Goal: Check status: Check status

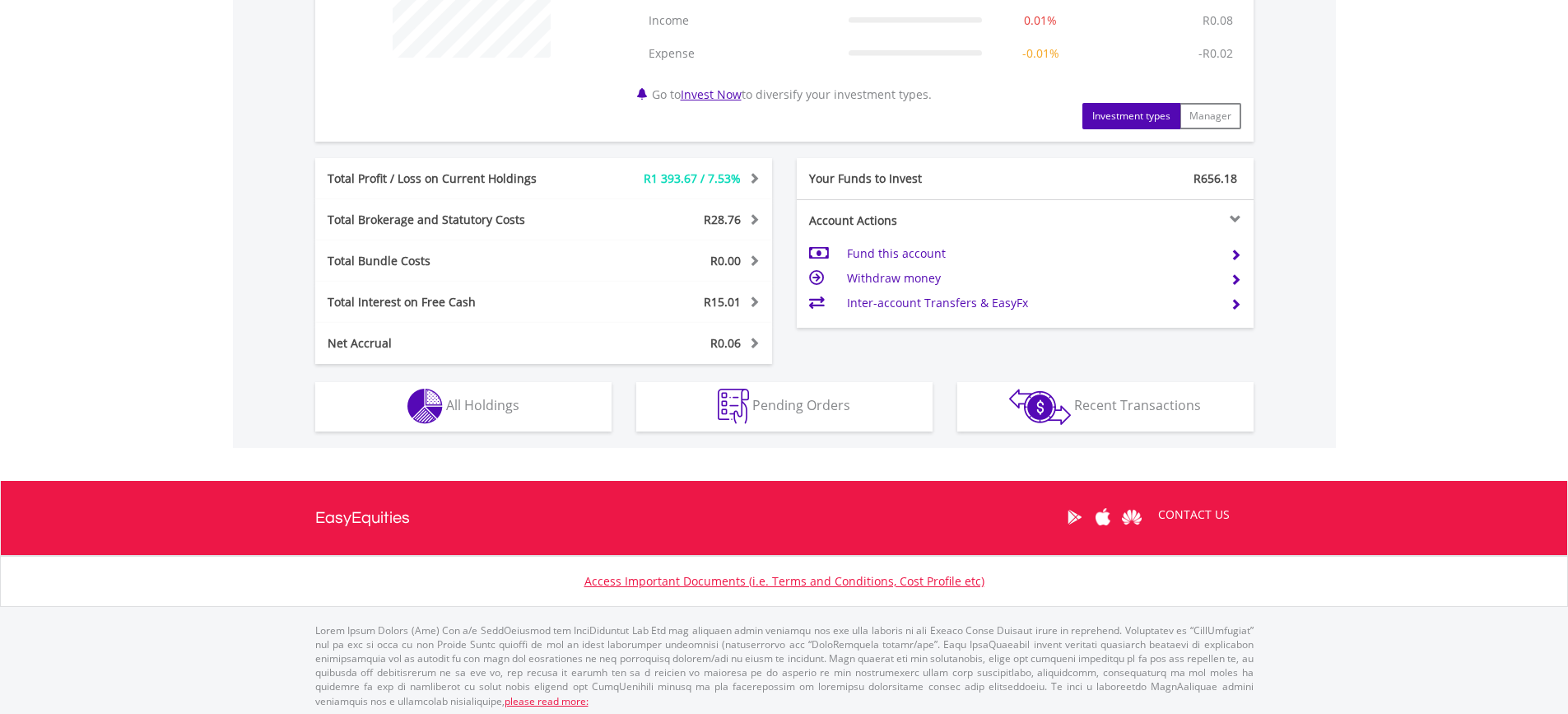
scroll to position [745, 0]
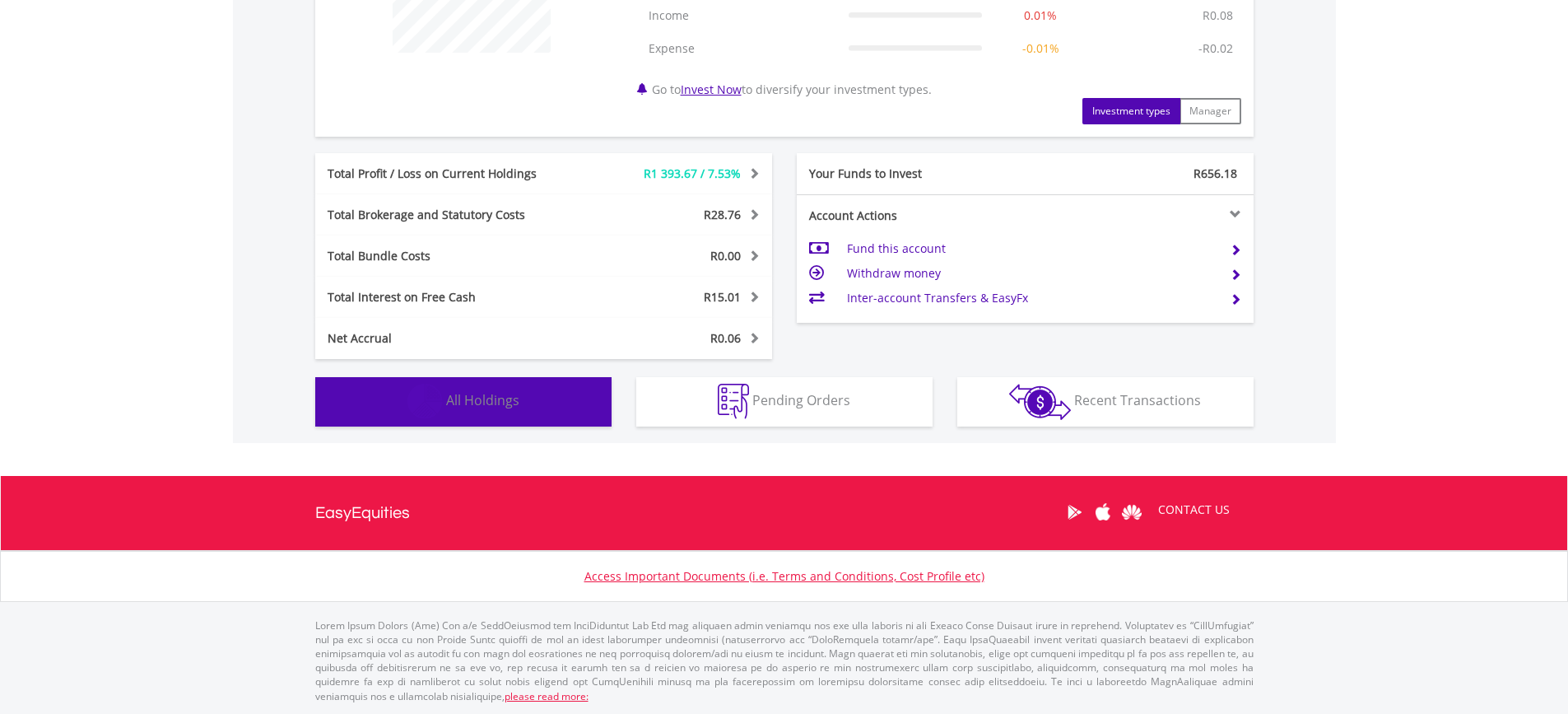
click at [500, 406] on span "All Holdings" at bounding box center [483, 401] width 73 height 18
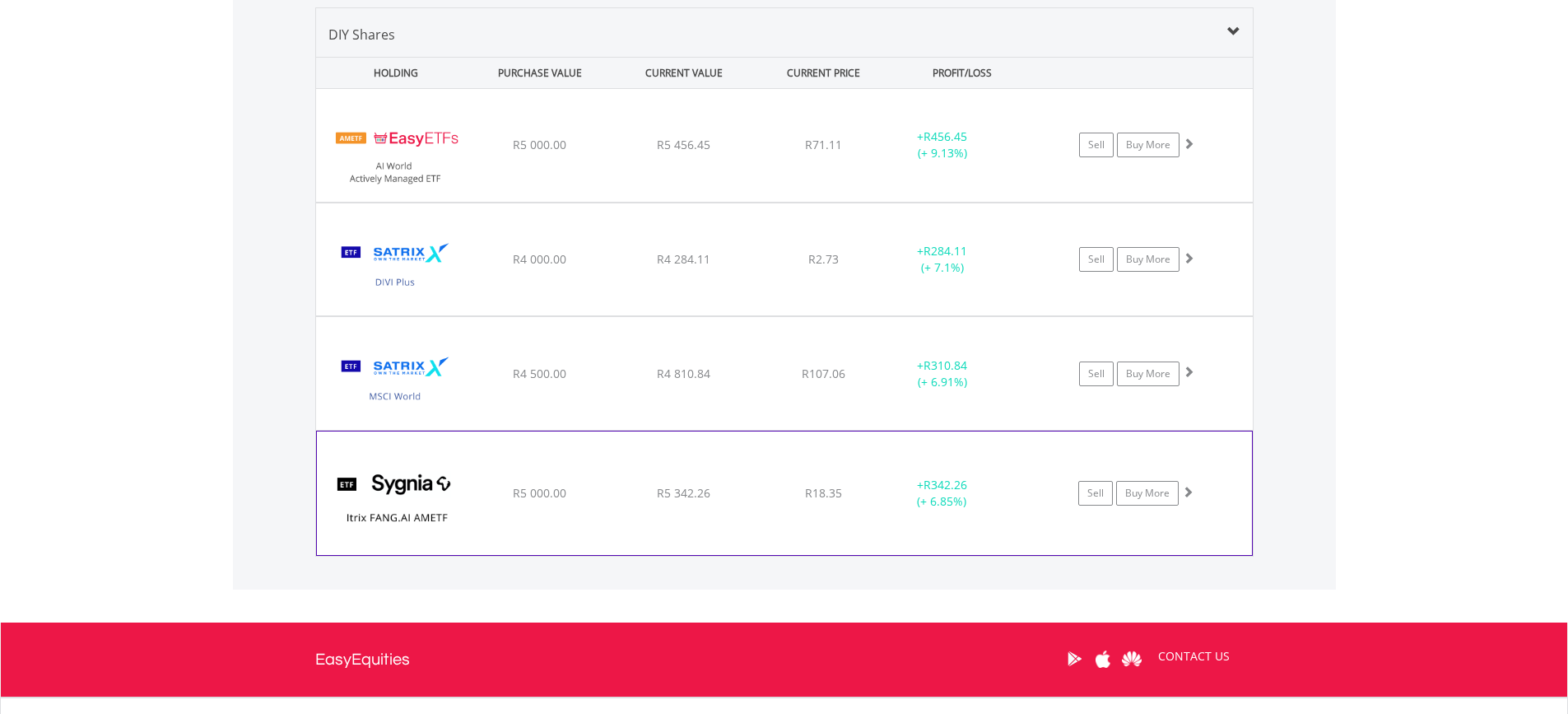
scroll to position [1221, 0]
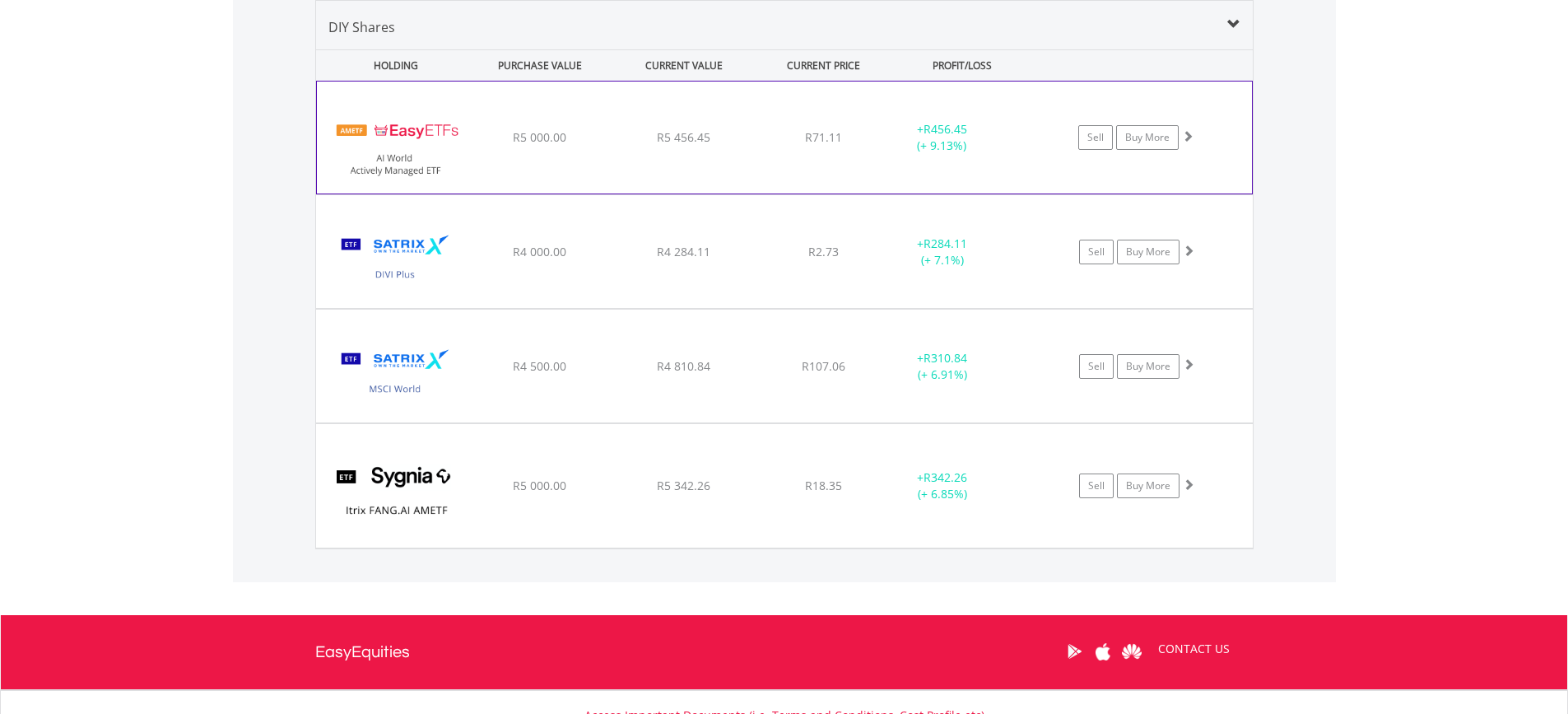
click at [672, 144] on span "R5 456.45" at bounding box center [683, 137] width 53 height 16
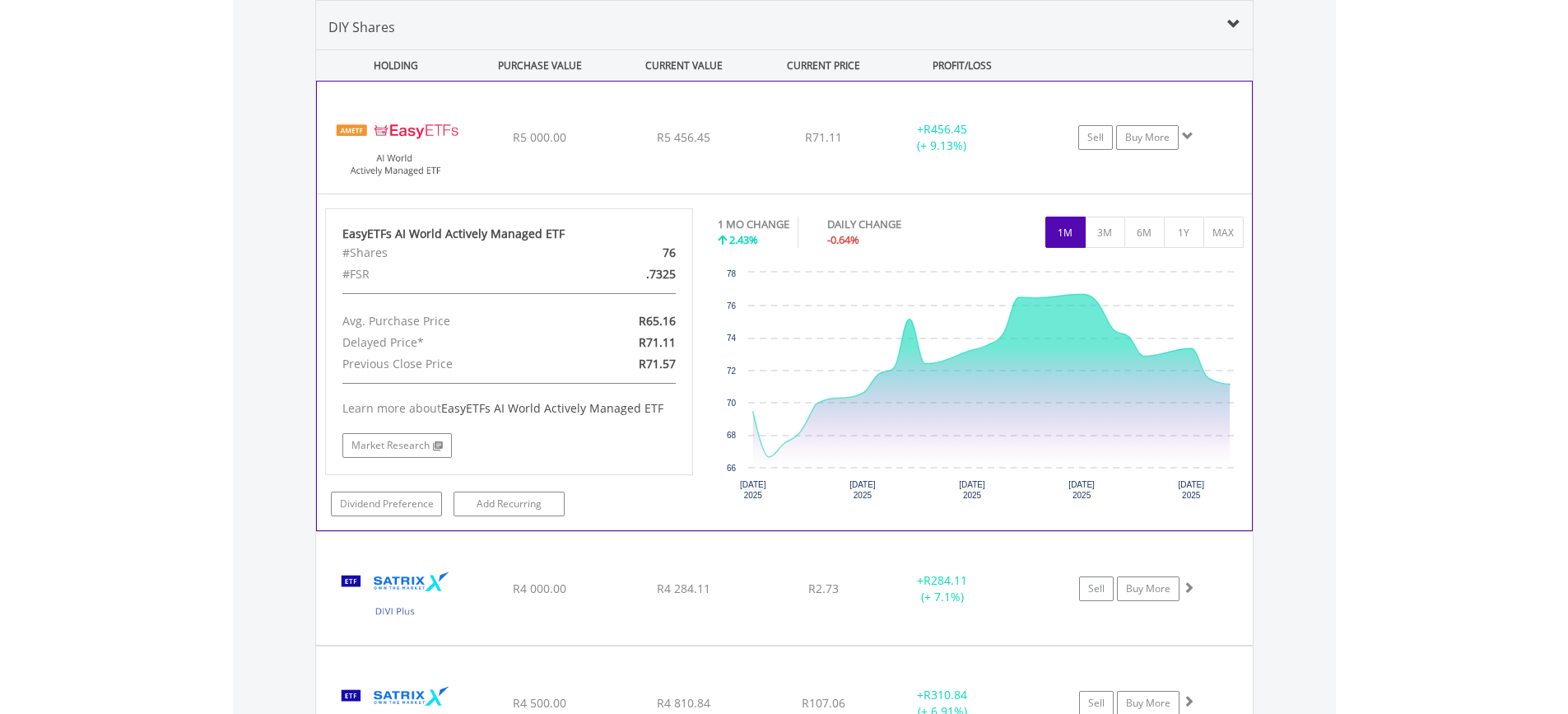
click at [677, 138] on span "R5 456.45" at bounding box center [683, 137] width 53 height 16
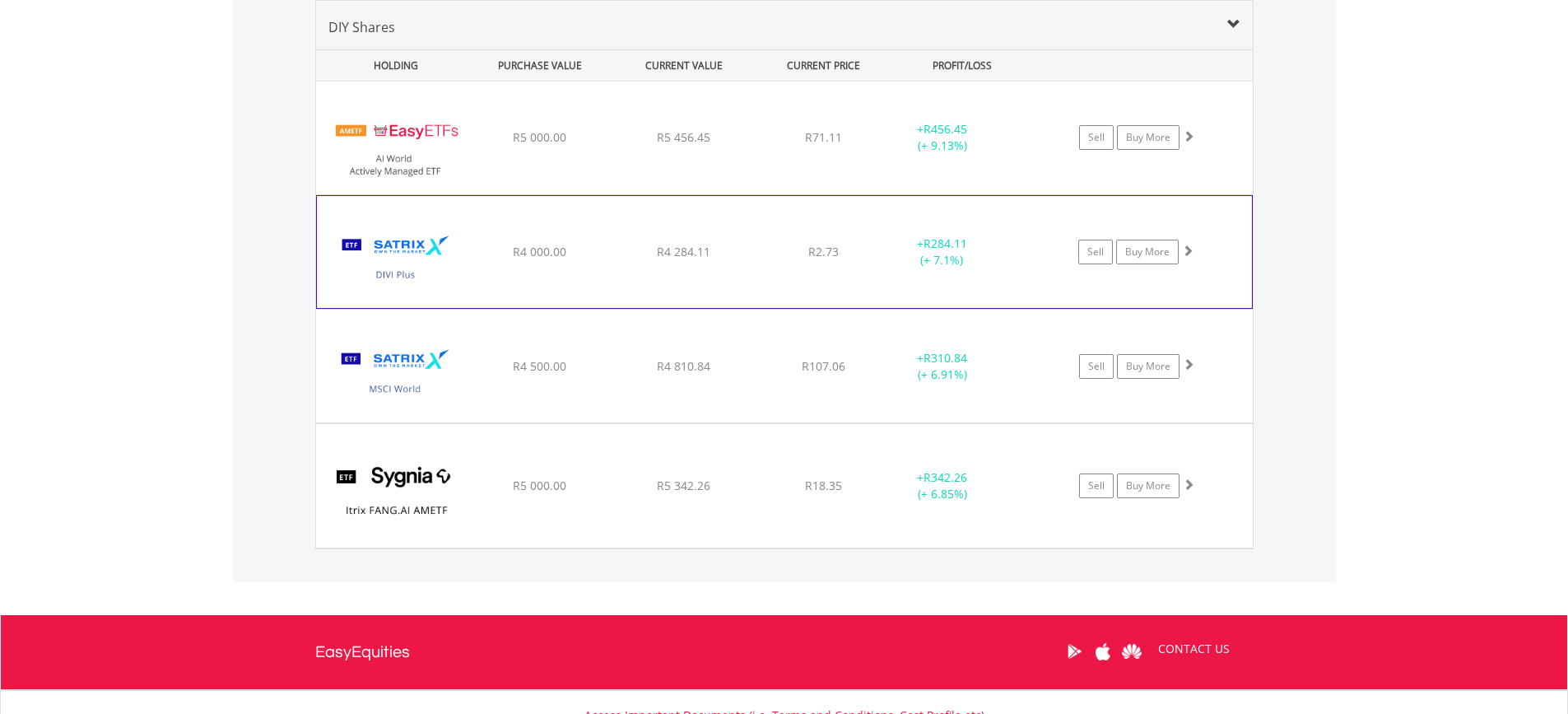
click at [676, 145] on span "R4 284.11" at bounding box center [683, 137] width 53 height 16
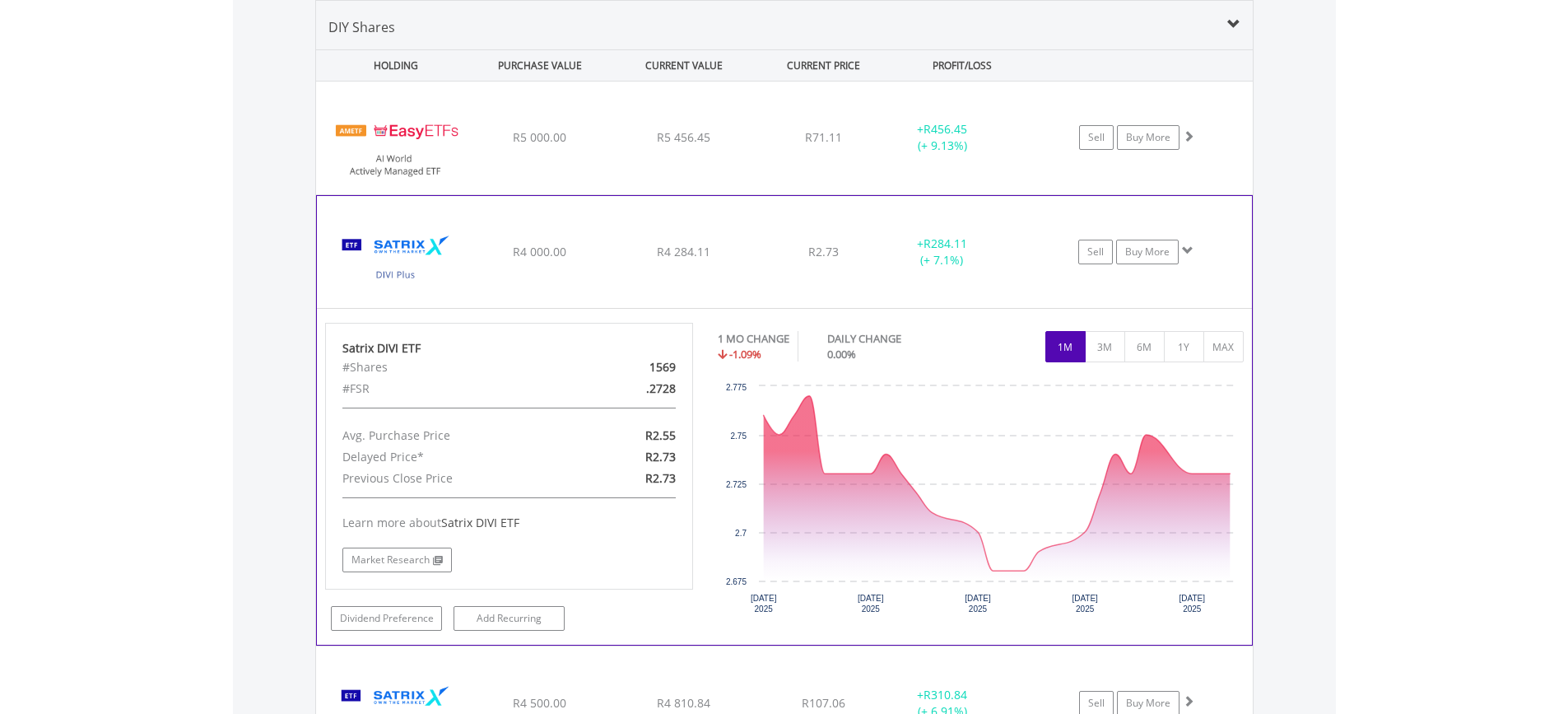
click at [676, 145] on span "R4 284.11" at bounding box center [683, 137] width 53 height 16
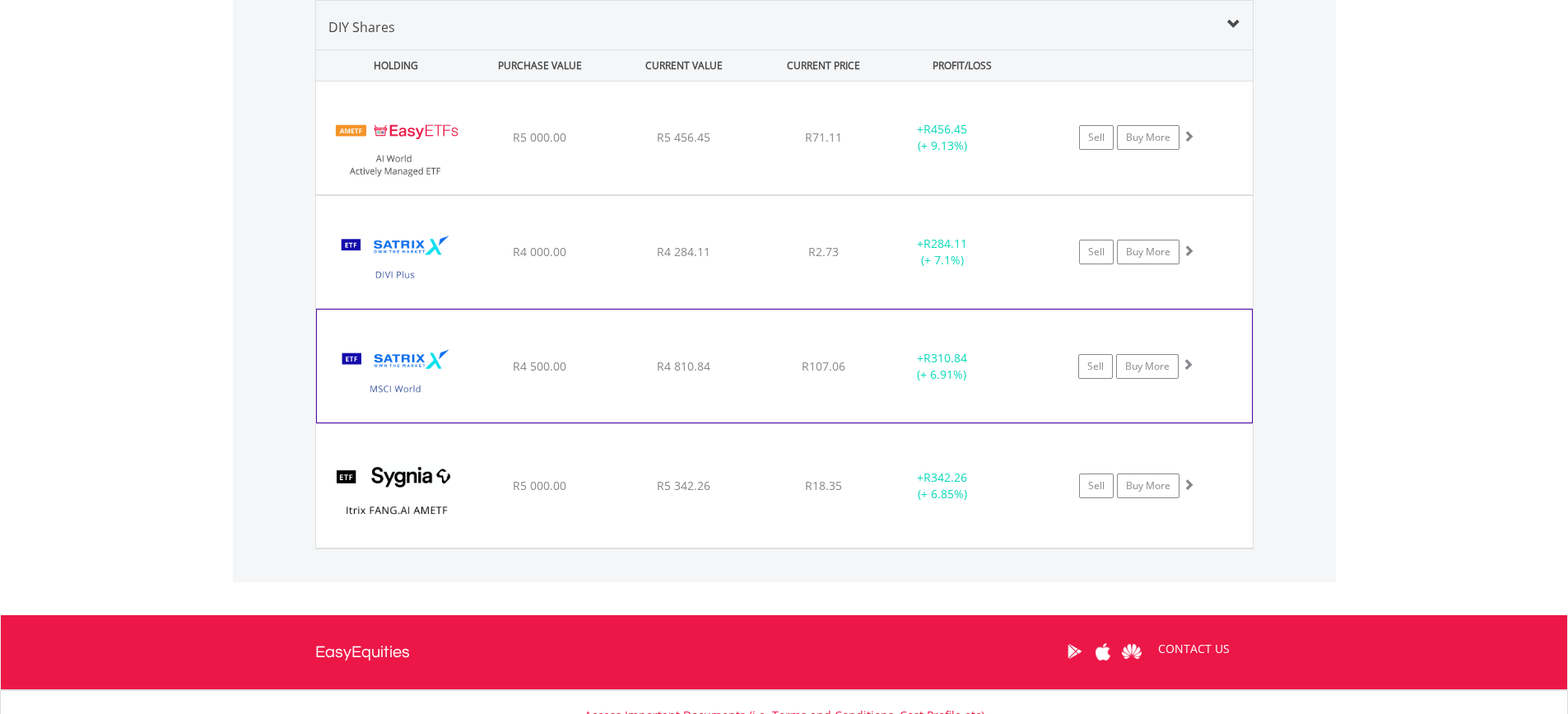
click at [671, 145] on span "R4 810.84" at bounding box center [683, 137] width 53 height 16
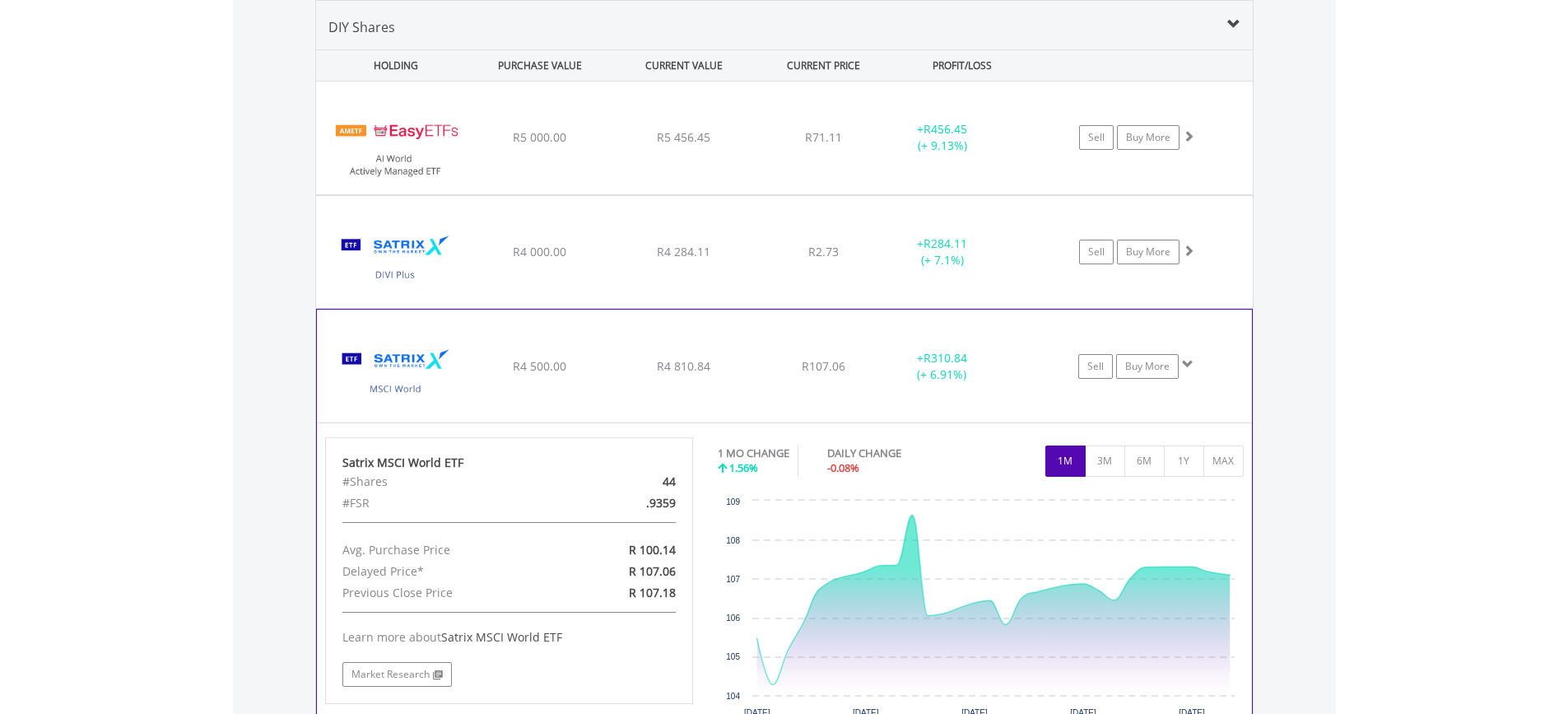
click at [671, 145] on span "R4 810.84" at bounding box center [683, 137] width 53 height 16
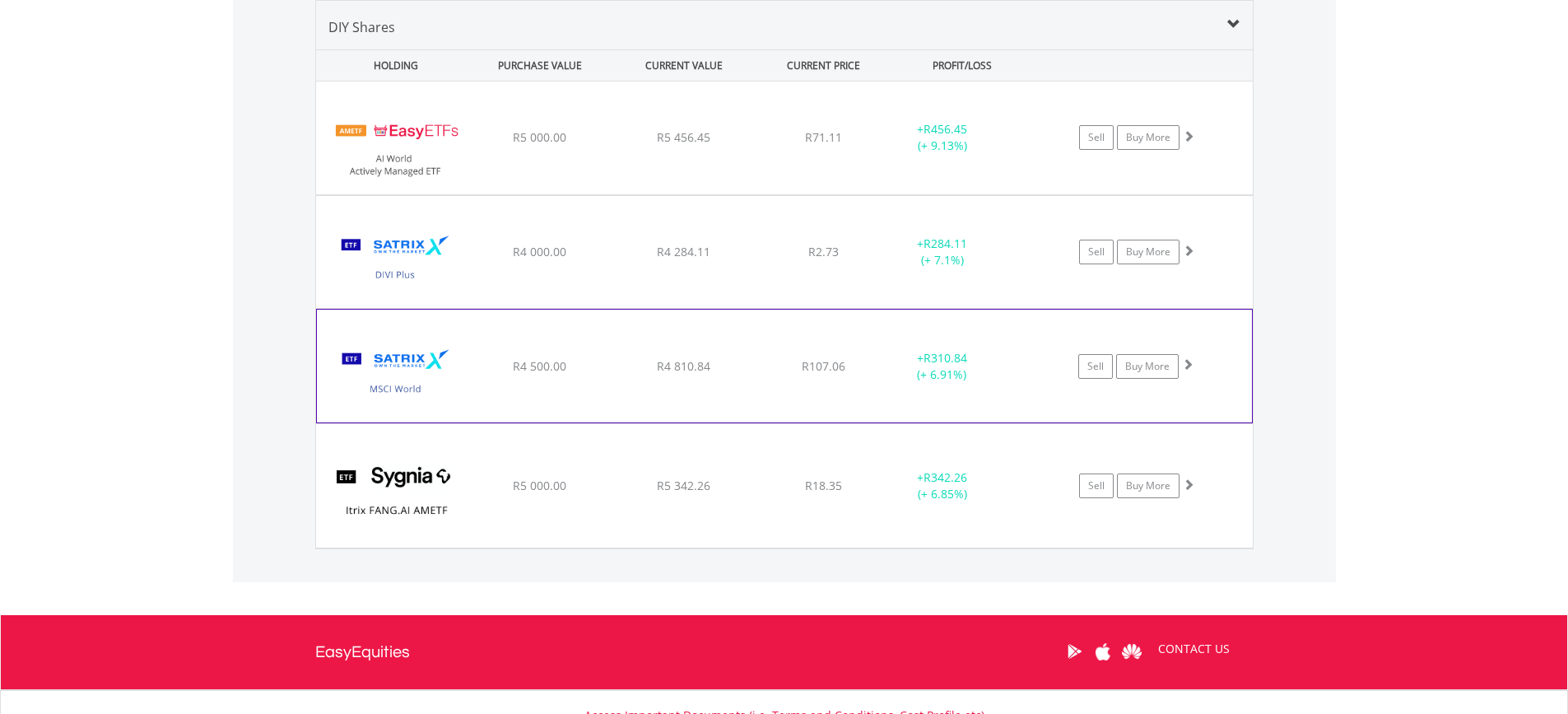
click at [671, 145] on span "R4 810.84" at bounding box center [683, 137] width 53 height 16
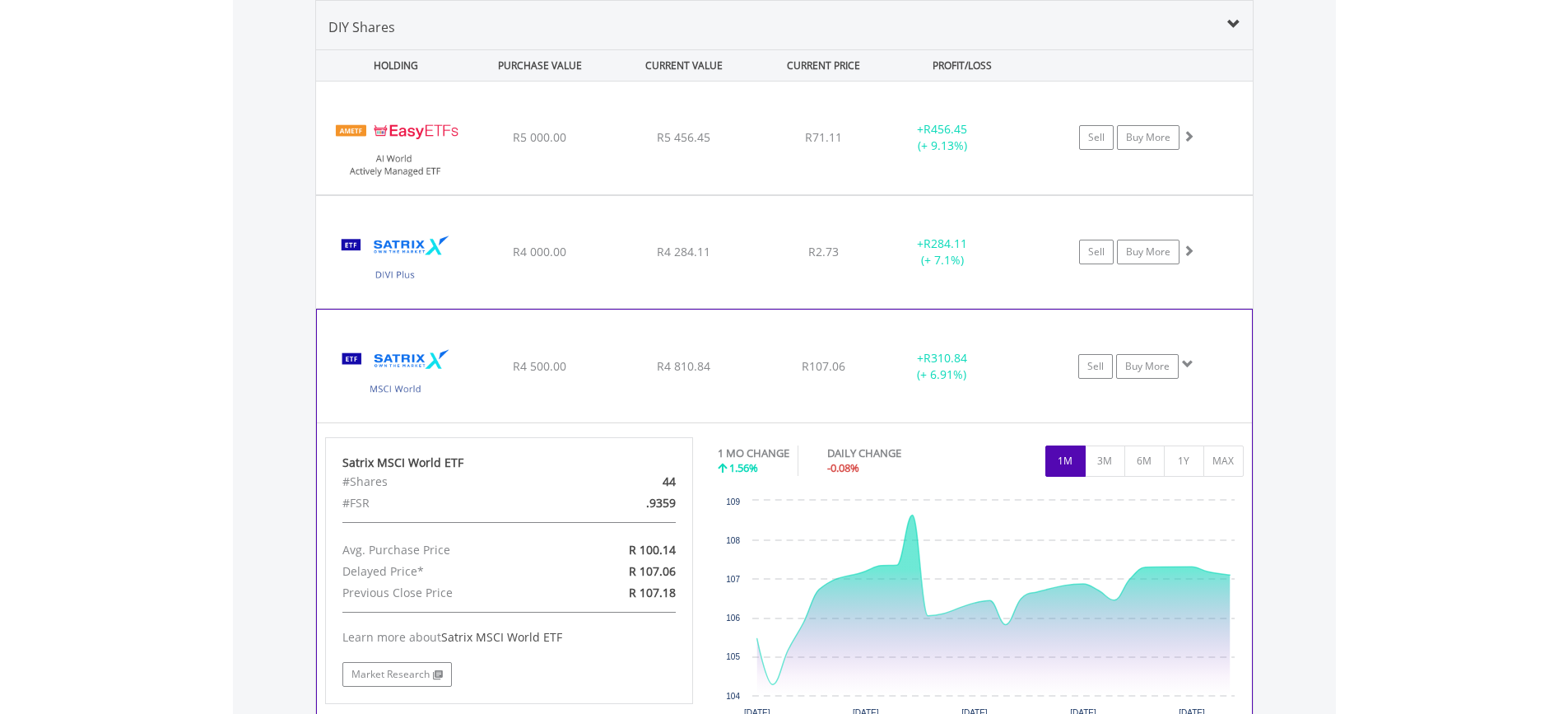
click at [671, 145] on span "R4 810.84" at bounding box center [683, 137] width 53 height 16
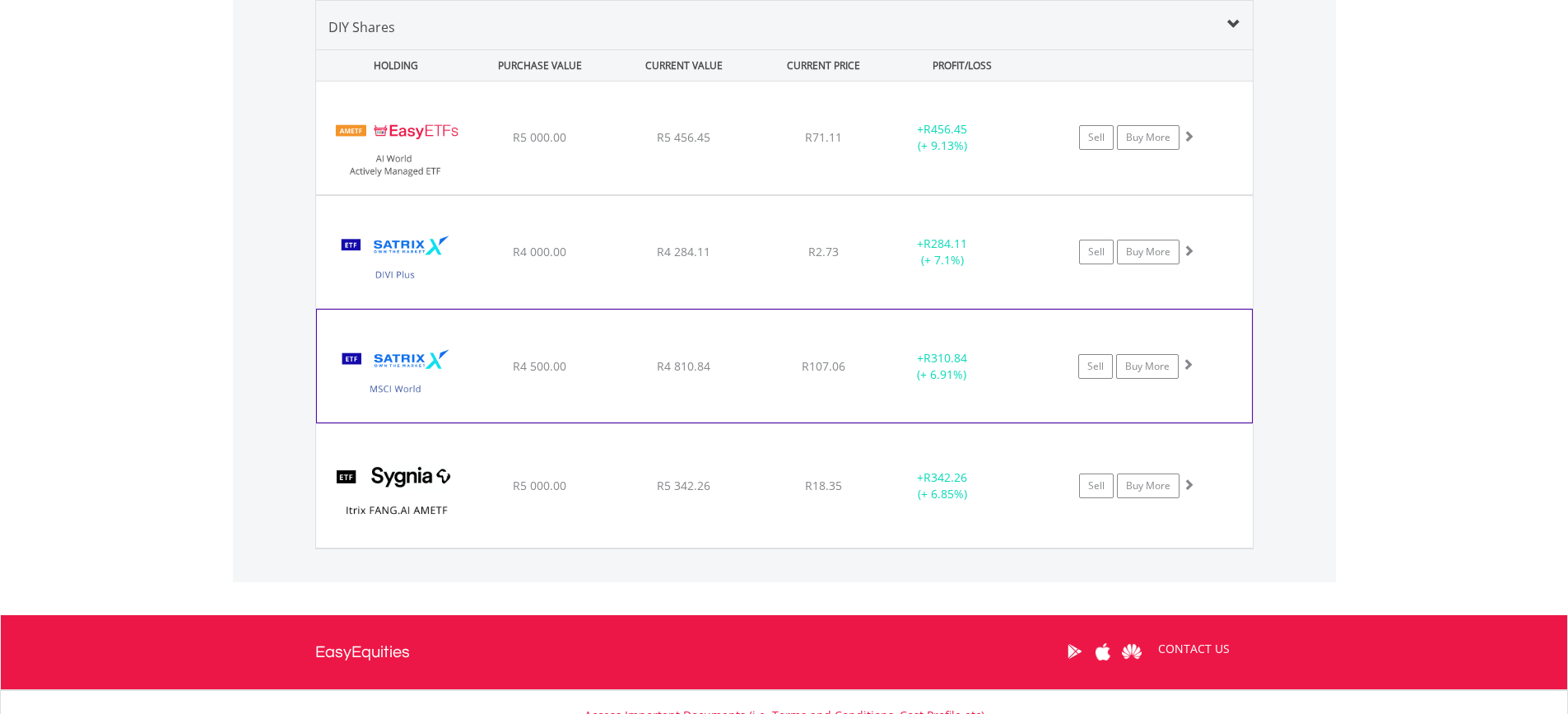
click at [671, 145] on span "R4 810.84" at bounding box center [683, 137] width 53 height 16
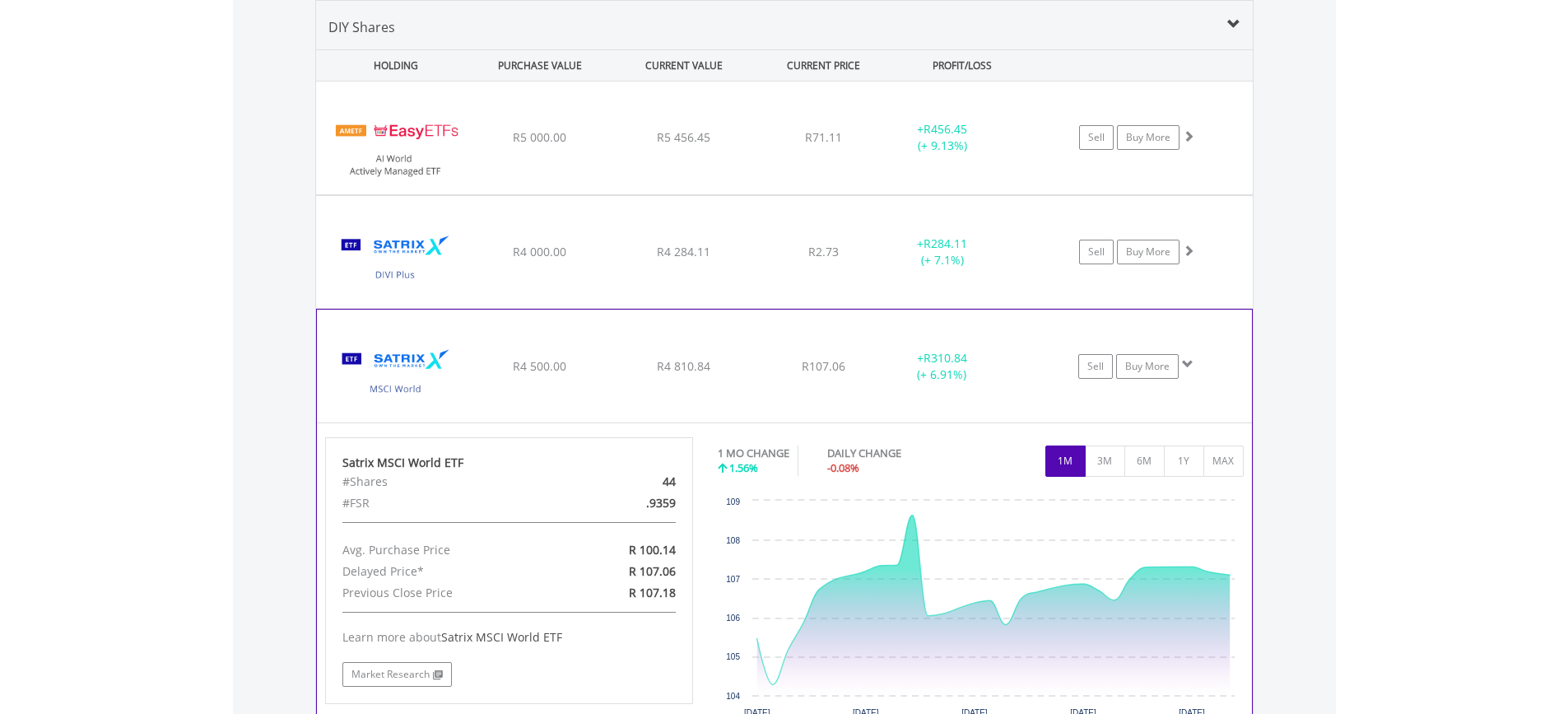
click at [671, 145] on span "R4 810.84" at bounding box center [683, 137] width 53 height 16
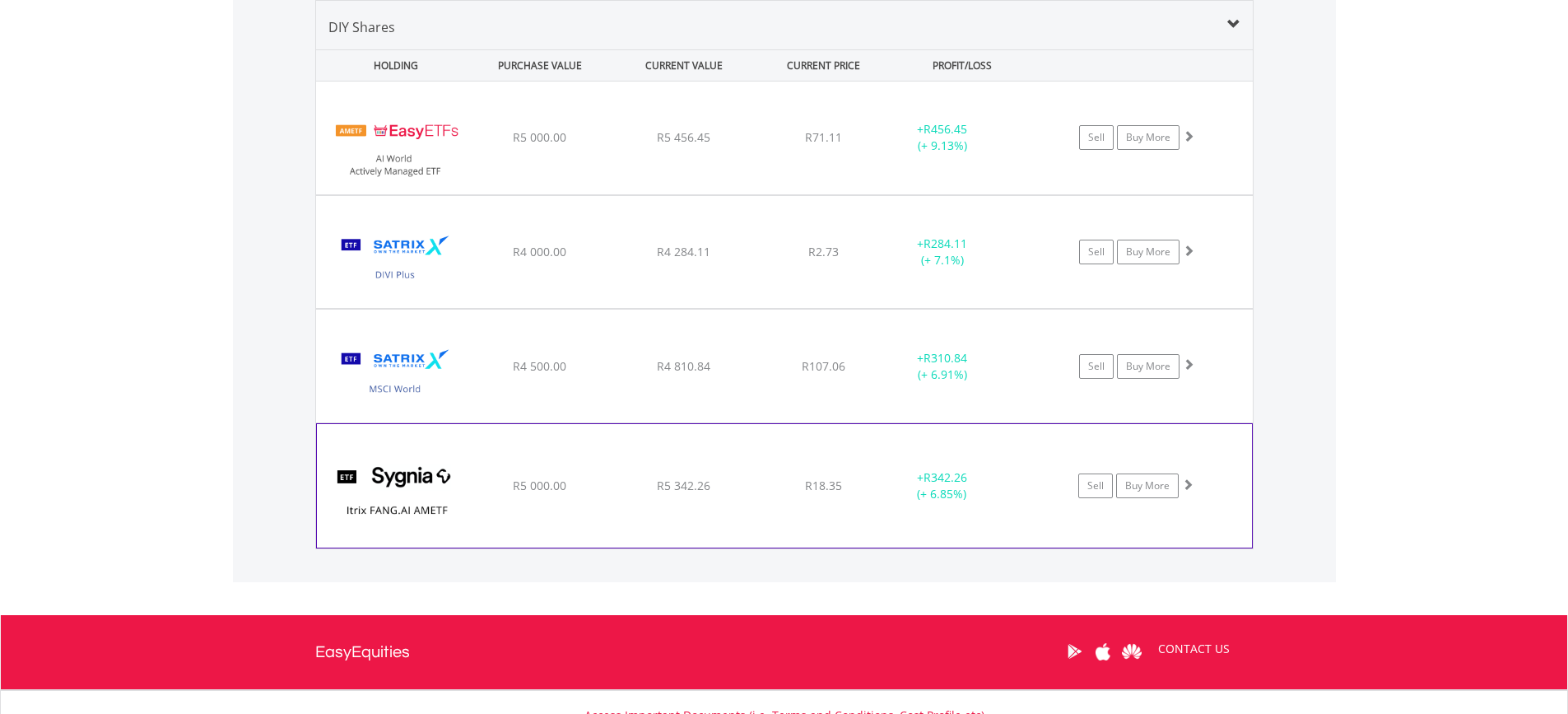
click at [697, 145] on span "R5 342.26" at bounding box center [683, 137] width 53 height 16
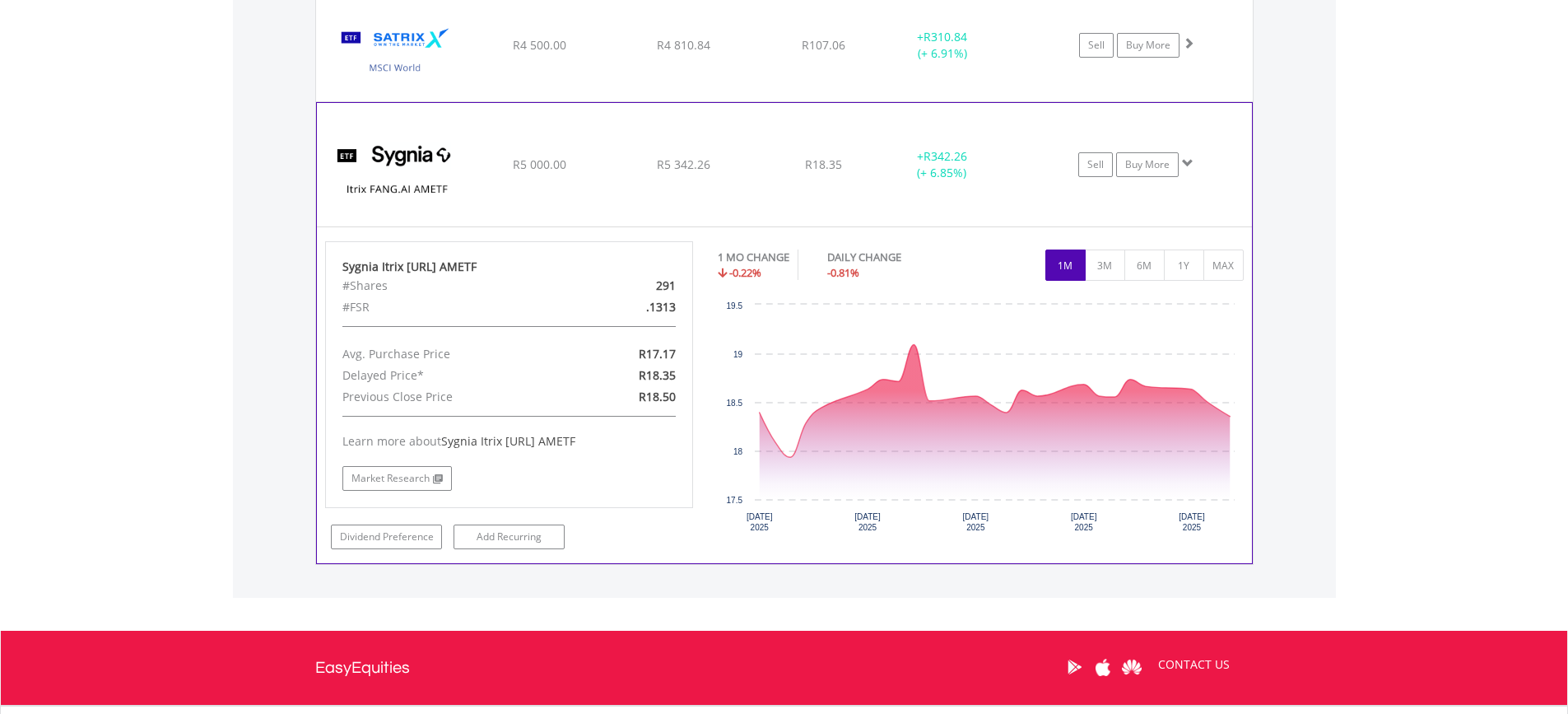
scroll to position [1550, 0]
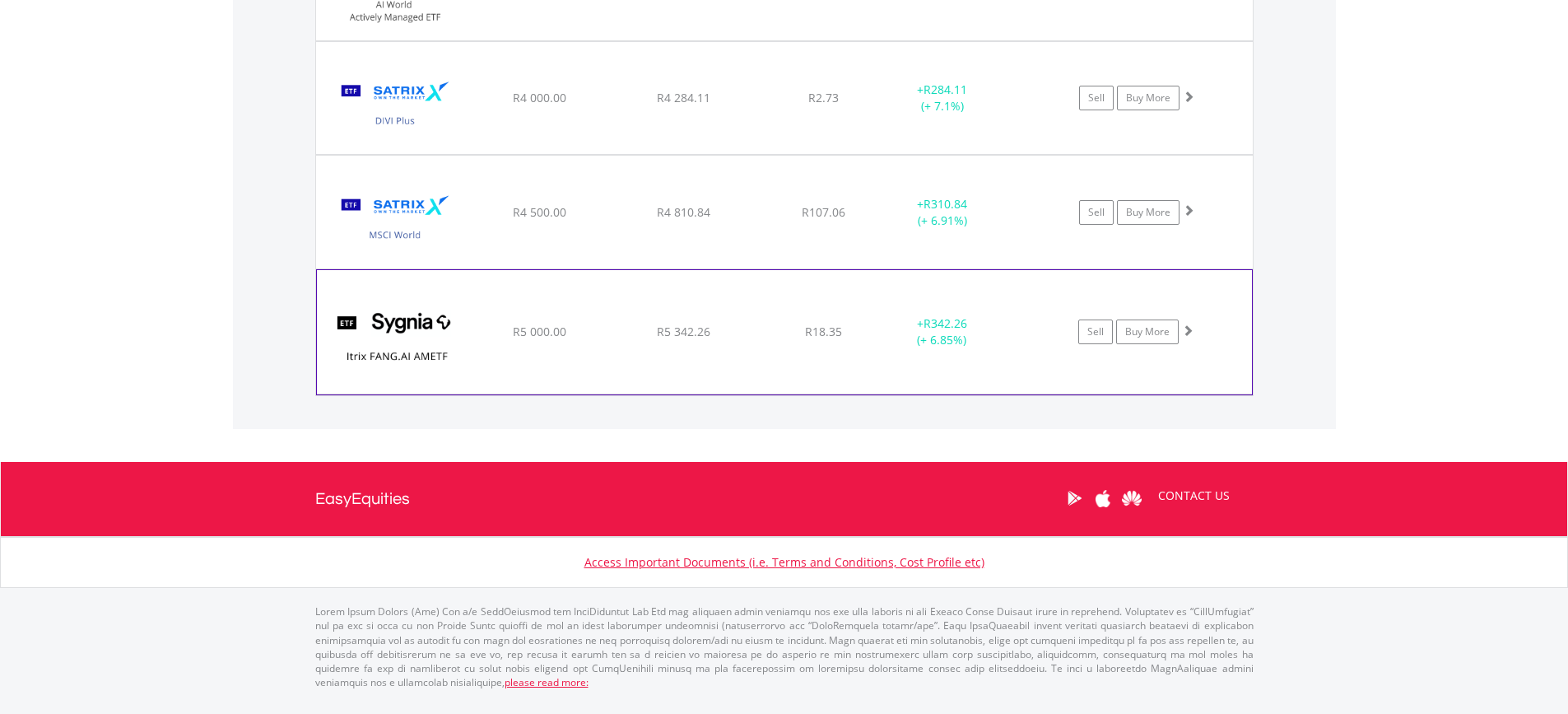
scroll to position [1360, 0]
